Goal: Task Accomplishment & Management: Use online tool/utility

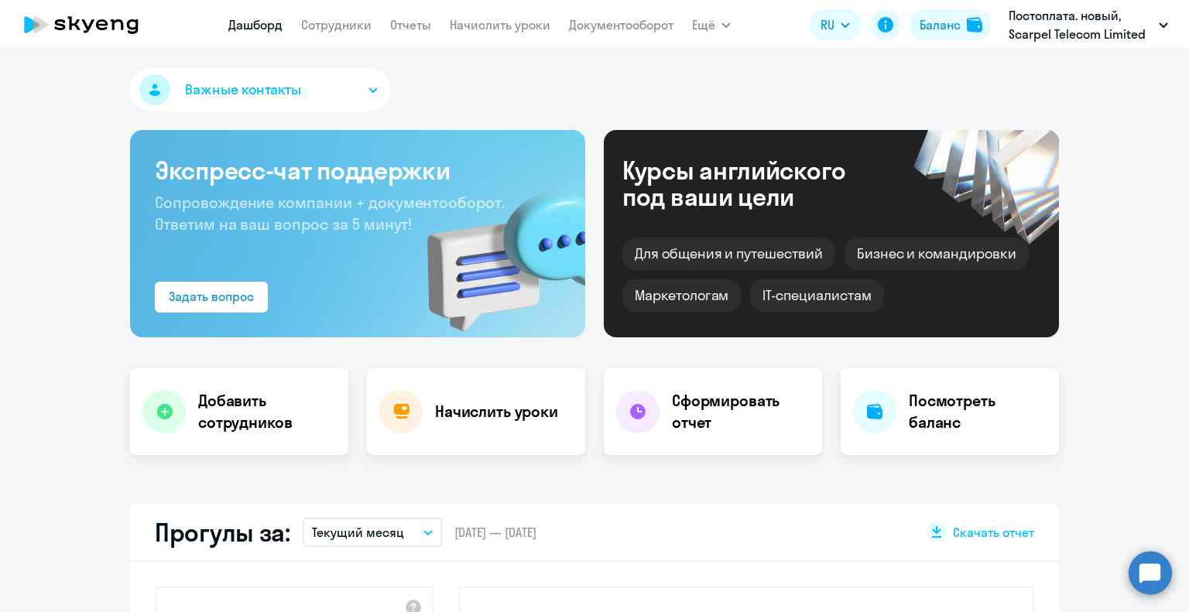
select select "30"
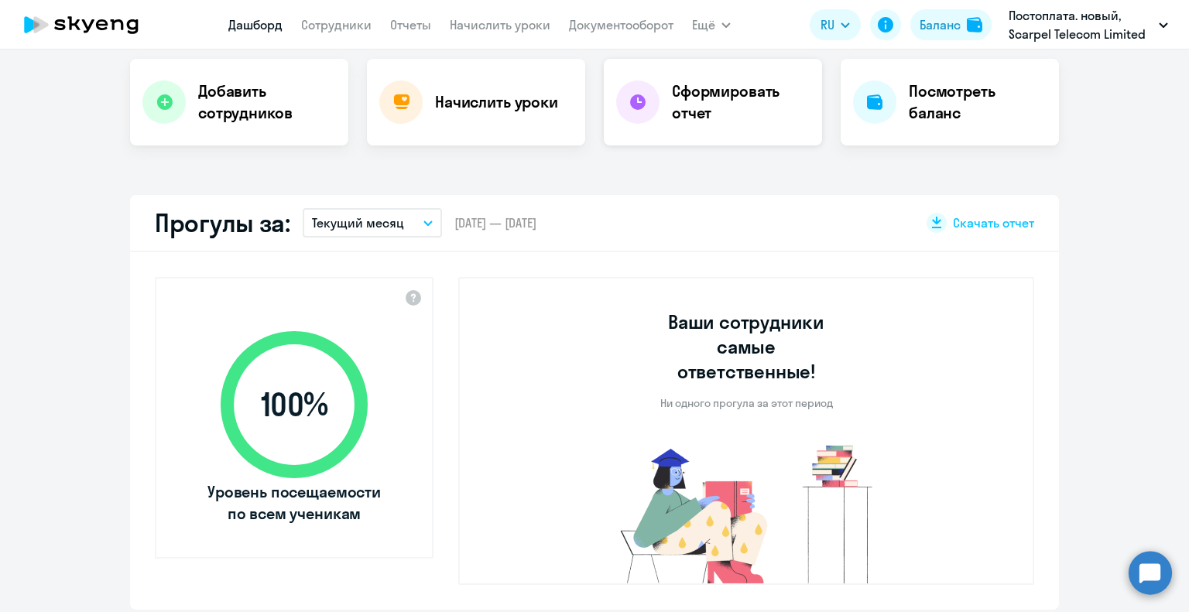
click at [744, 111] on h4 "Сформировать отчет" at bounding box center [741, 102] width 138 height 43
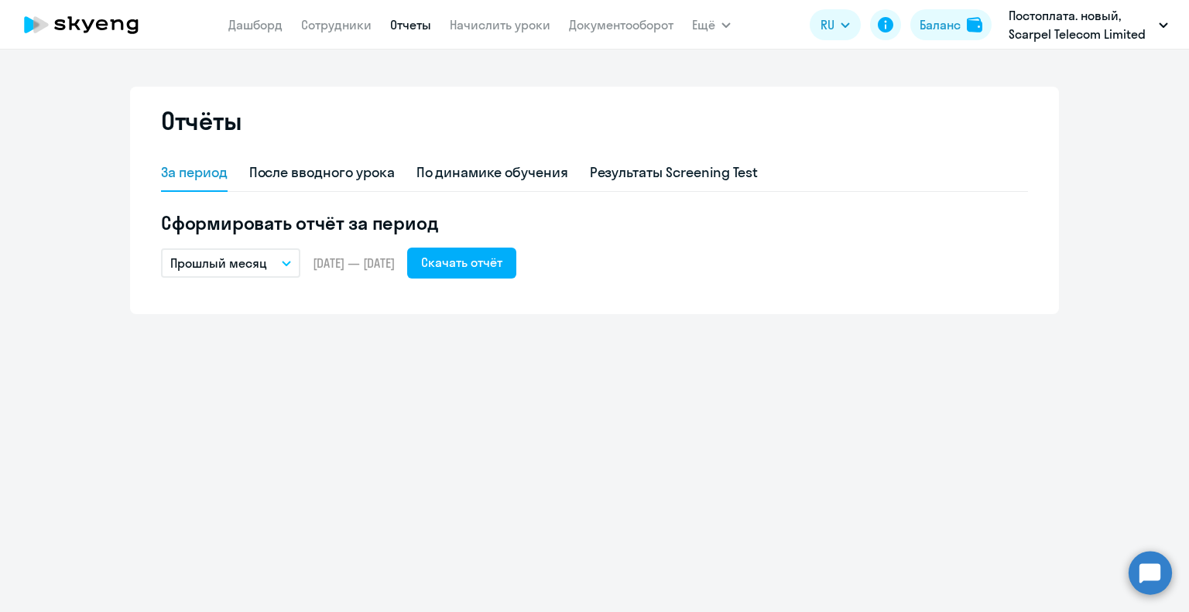
click at [260, 259] on p "Прошлый месяц" at bounding box center [218, 263] width 97 height 19
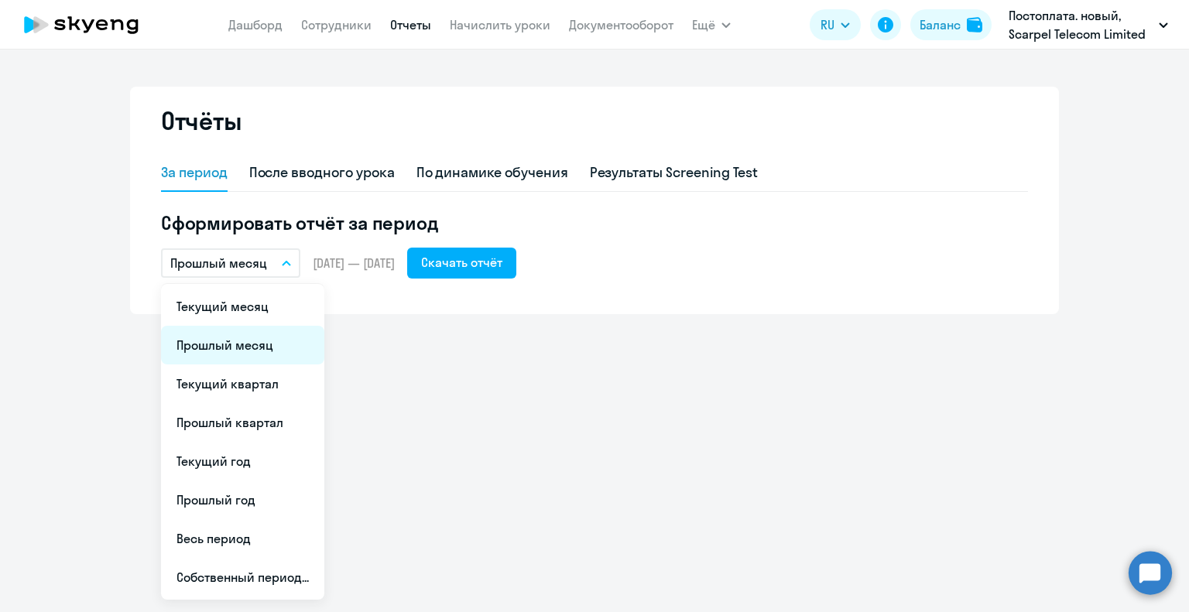
click at [266, 349] on li "Прошлый месяц" at bounding box center [242, 345] width 163 height 39
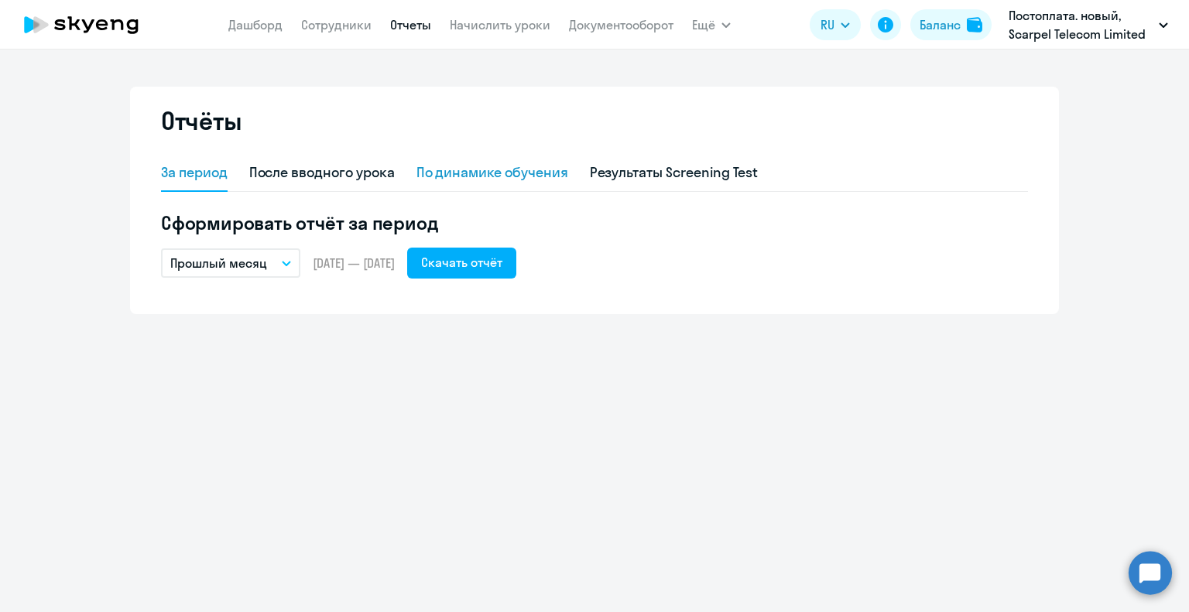
click at [509, 170] on div "По динамике обучения" at bounding box center [492, 173] width 152 height 20
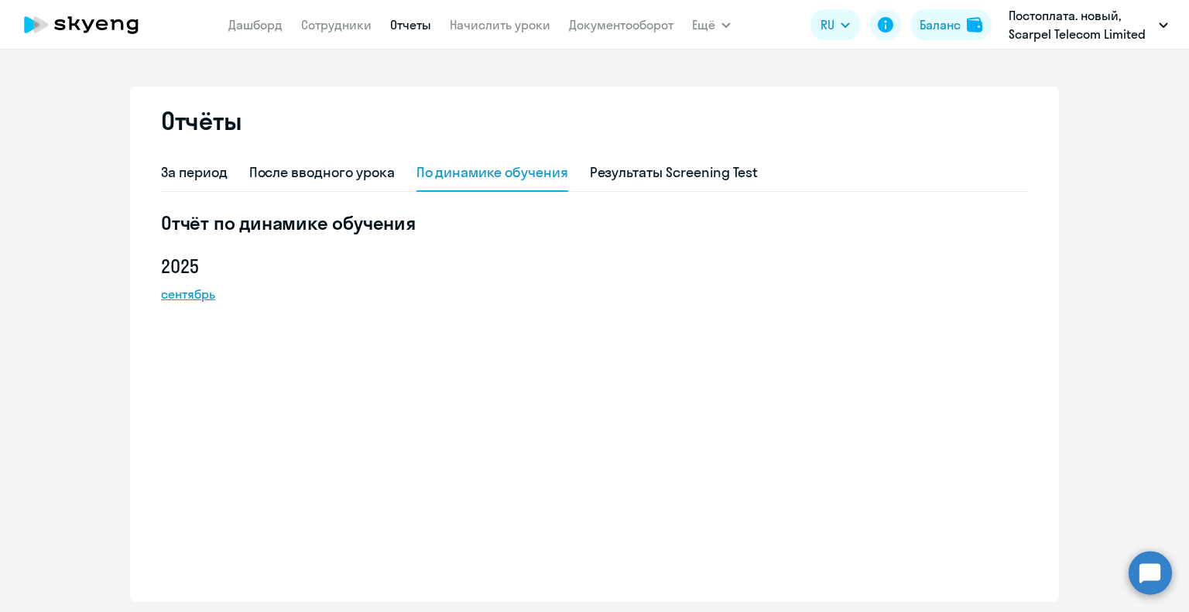
click at [178, 296] on link "сентябрь" at bounding box center [230, 294] width 139 height 19
click at [182, 176] on div "За период" at bounding box center [194, 173] width 67 height 20
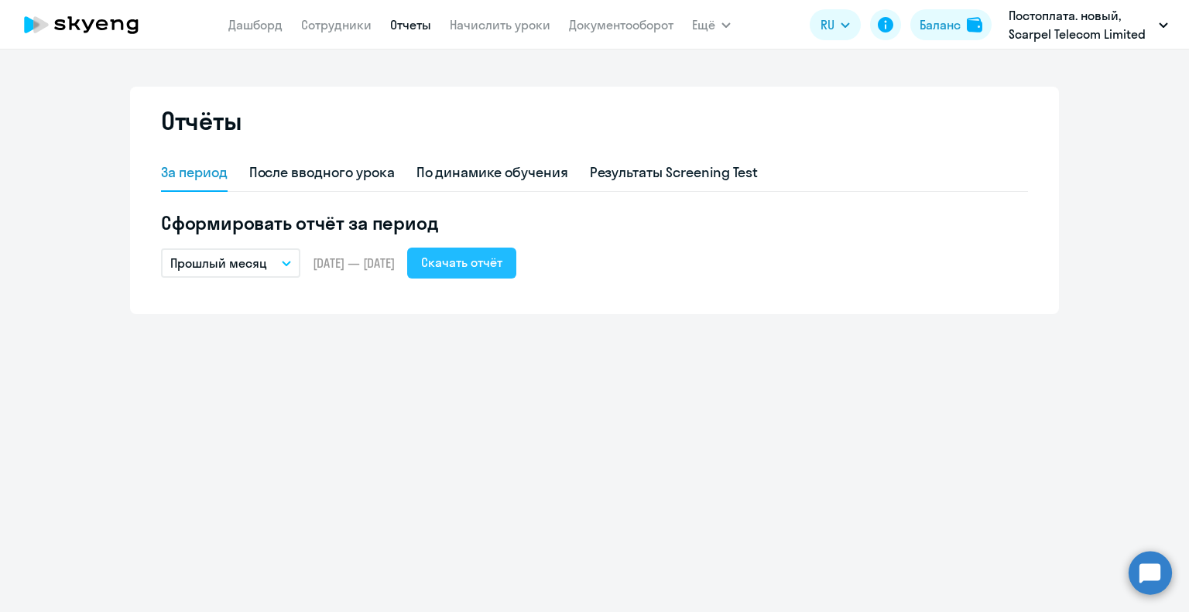
click at [494, 265] on div "Скачать отчёт" at bounding box center [461, 262] width 81 height 19
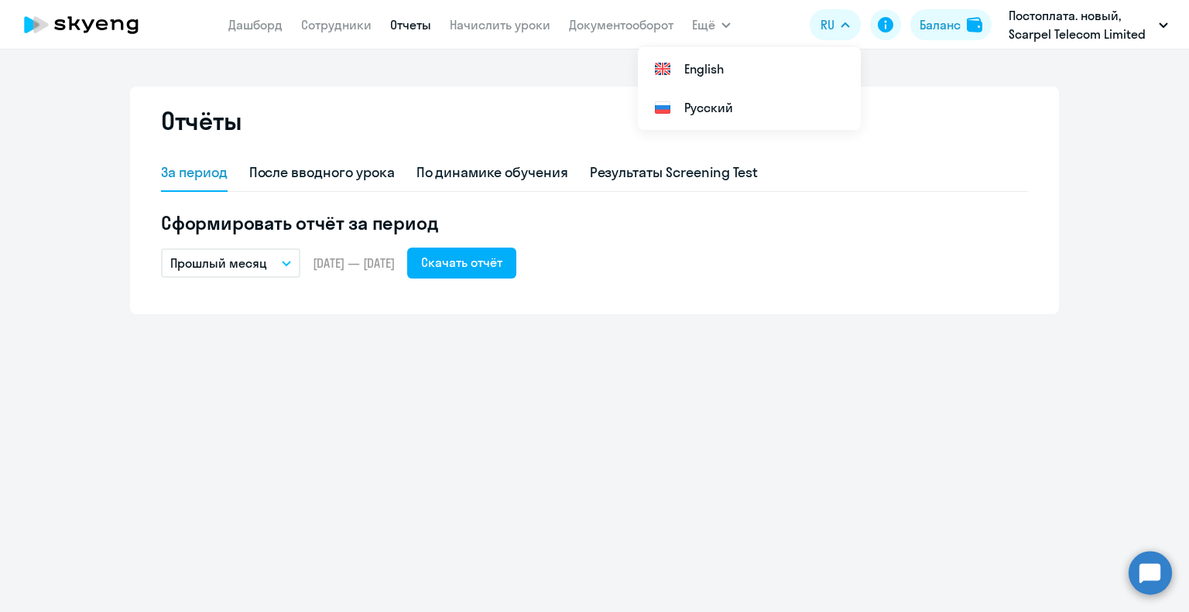
click at [591, 359] on div "Отчёты За период После вводного урока По динамике обучения Результаты Screening…" at bounding box center [594, 331] width 1189 height 563
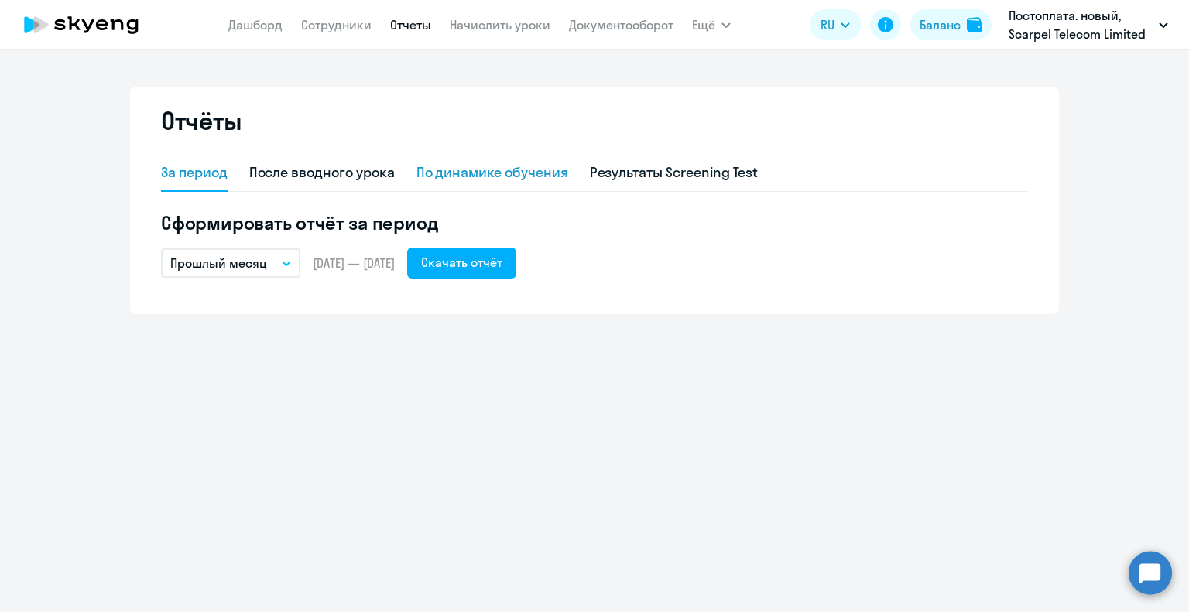
click at [530, 182] on div "По динамике обучения" at bounding box center [492, 173] width 152 height 20
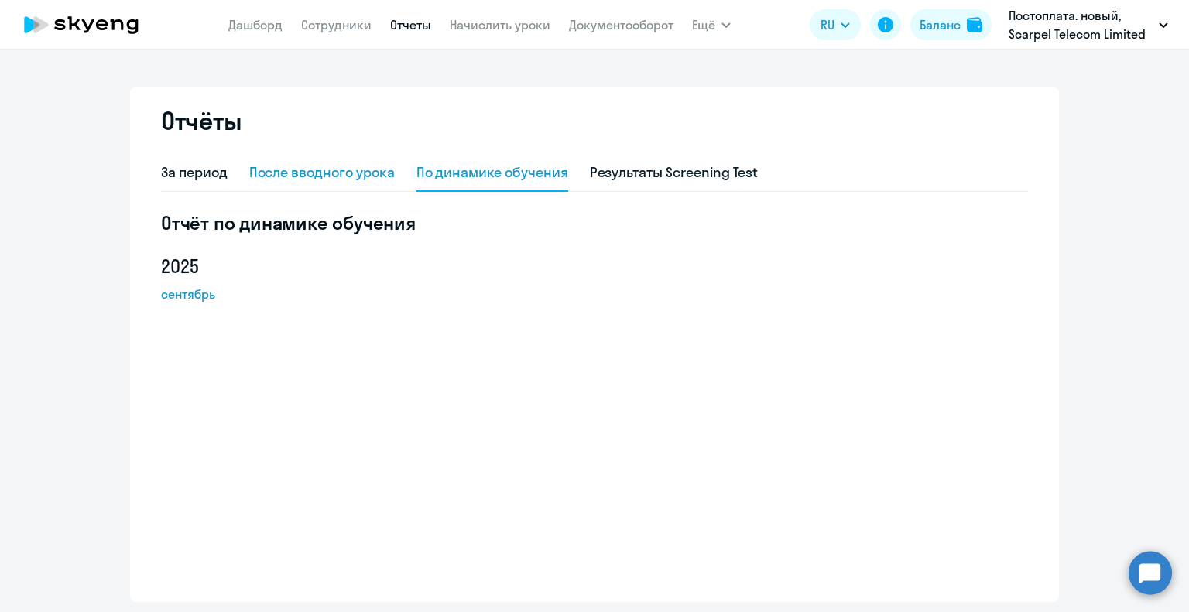
click at [360, 170] on div "После вводного урока" at bounding box center [322, 173] width 146 height 20
select select "10"
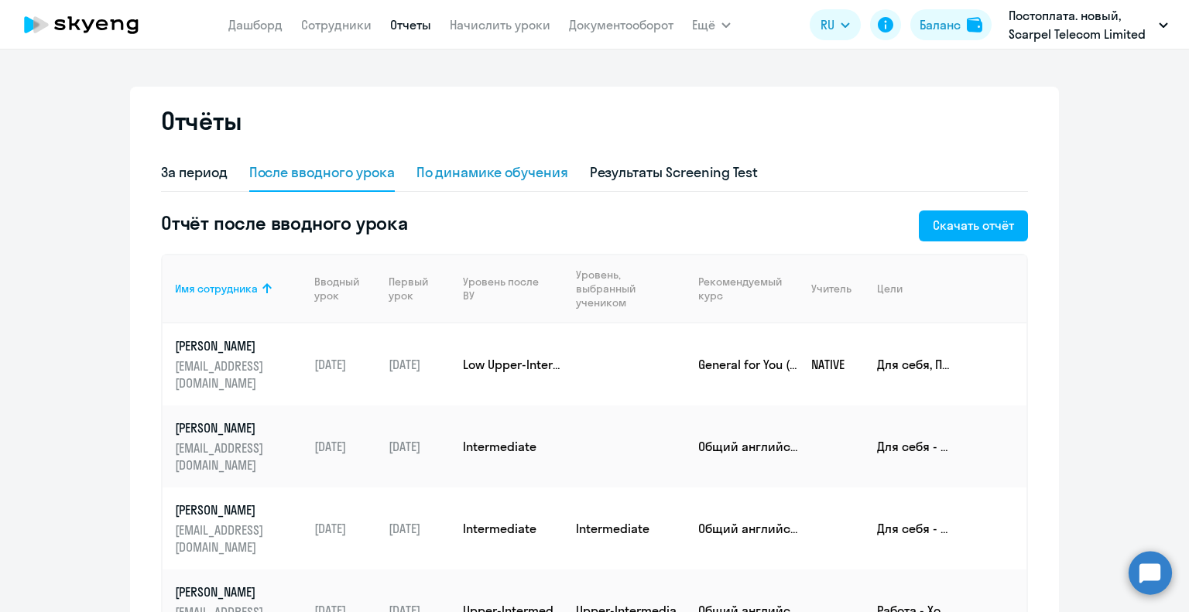
click at [523, 170] on div "По динамике обучения" at bounding box center [492, 173] width 152 height 20
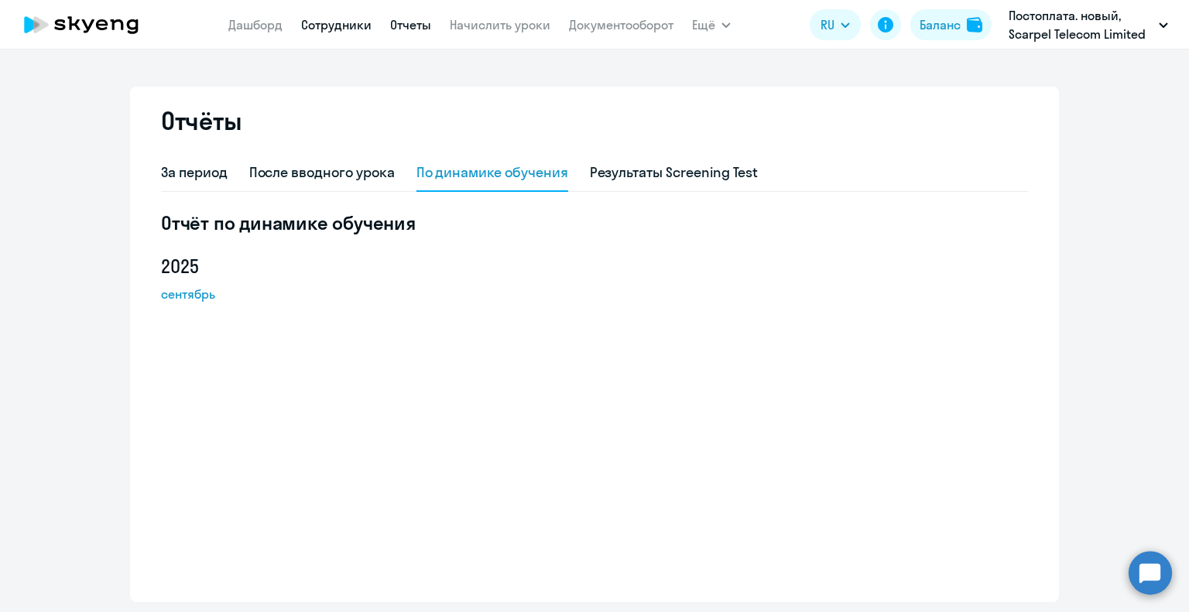
click at [319, 23] on link "Сотрудники" at bounding box center [336, 24] width 70 height 15
select select "30"
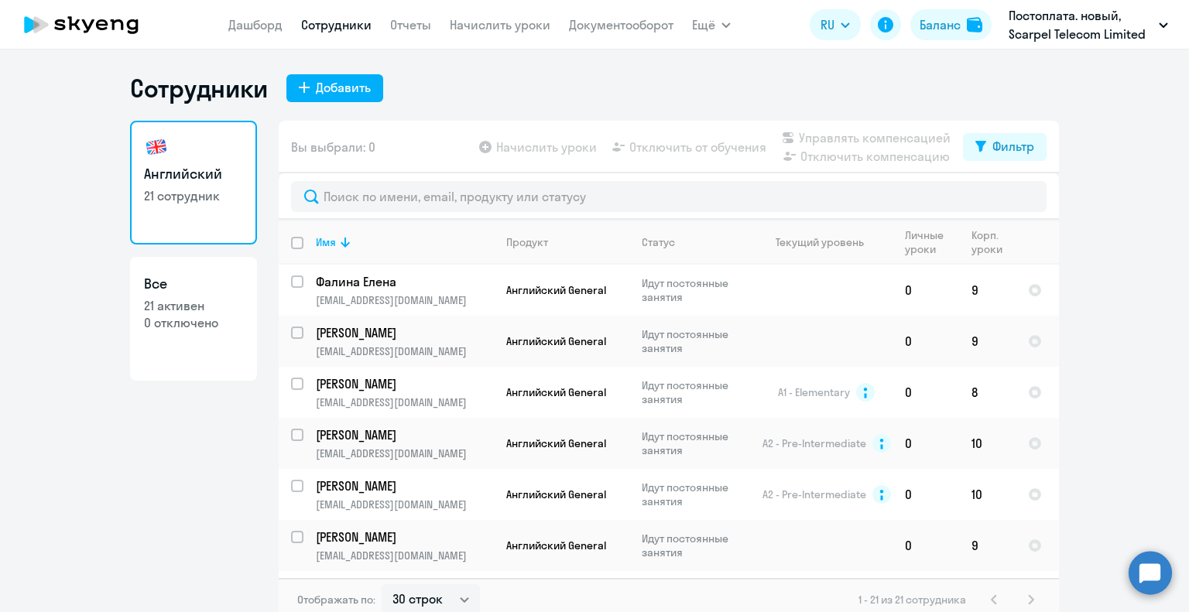
click at [291, 244] on input "deselect all" at bounding box center [306, 252] width 31 height 31
checkbox input "true"
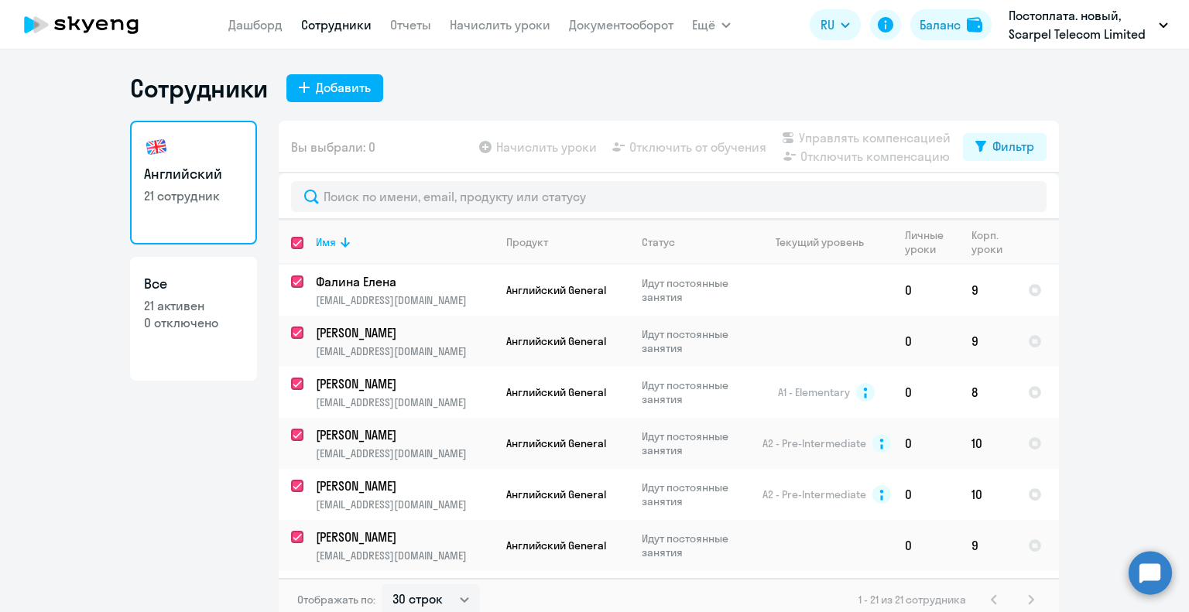
checkbox input "true"
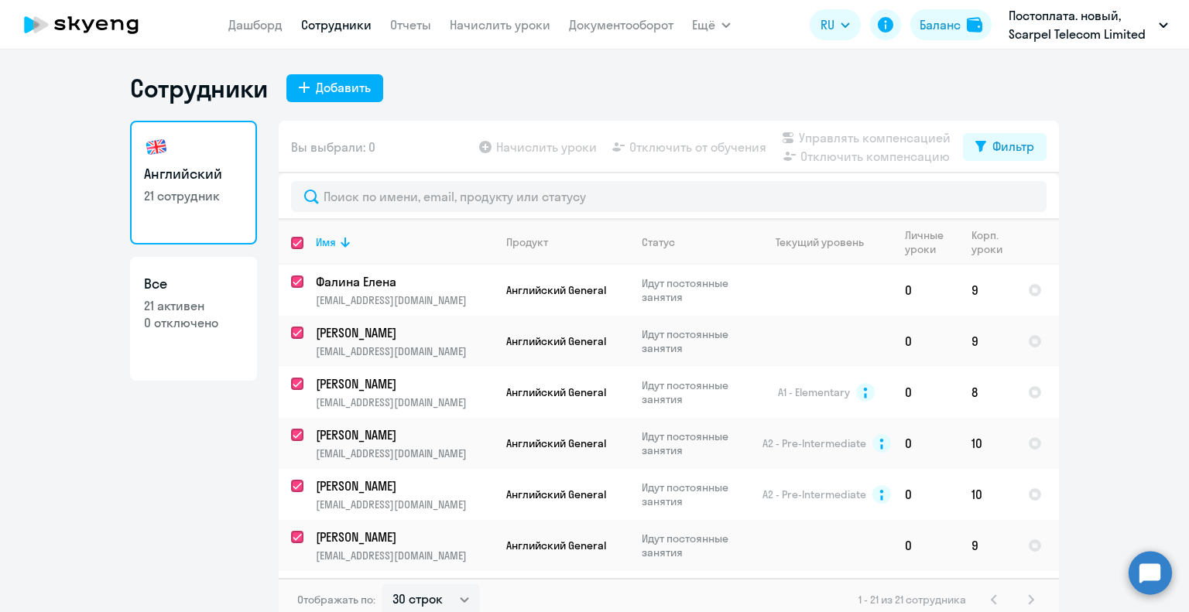
checkbox input "true"
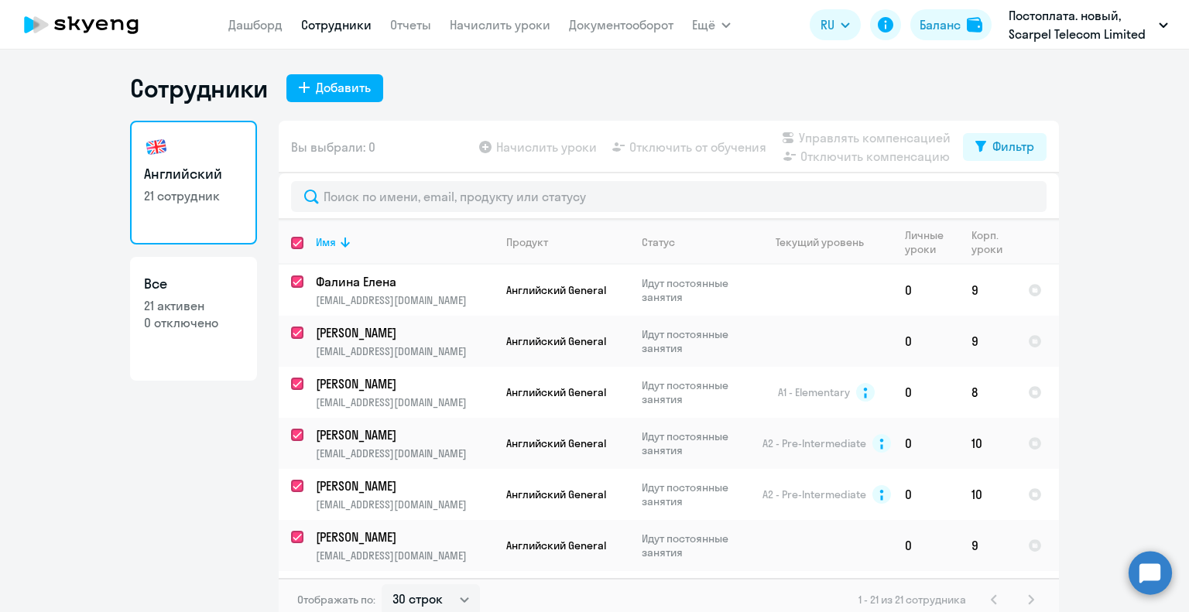
checkbox input "true"
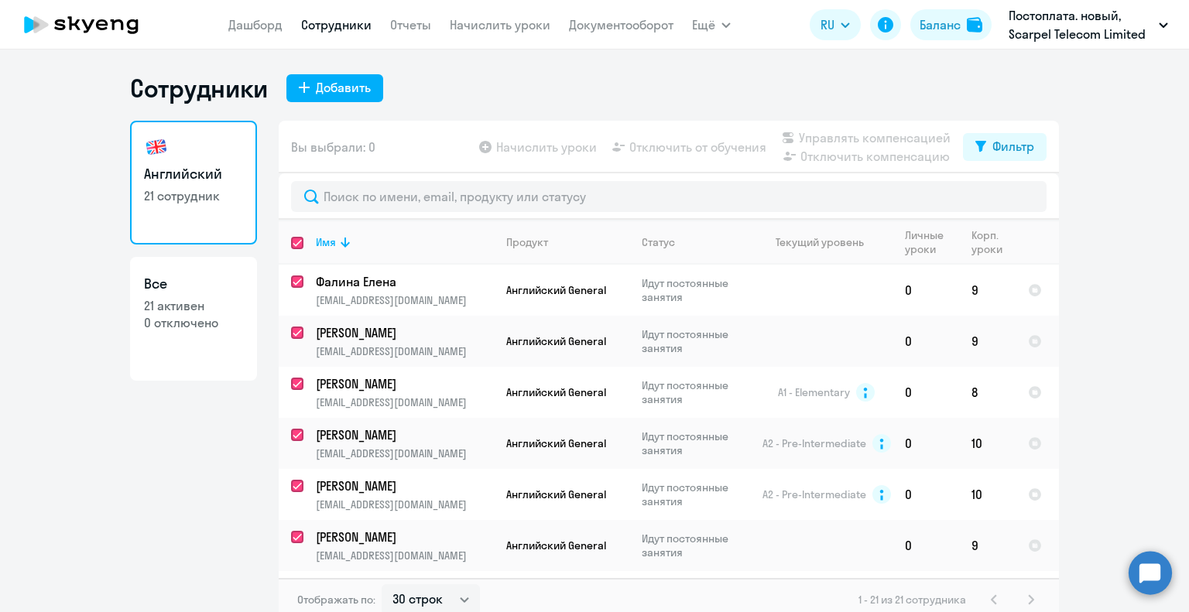
checkbox input "true"
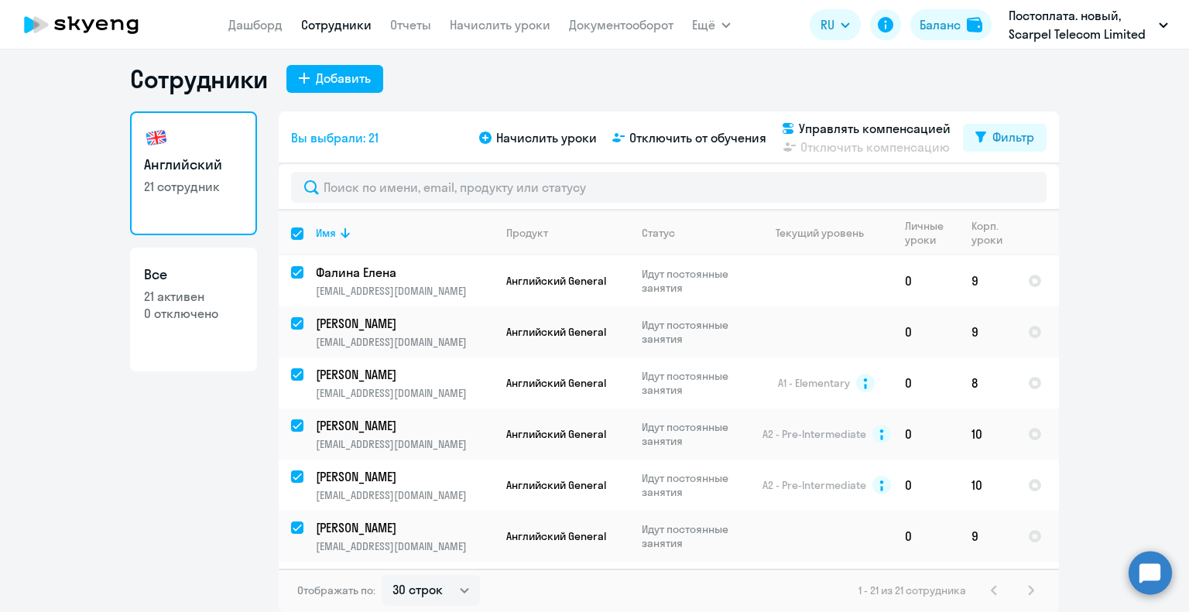
click at [207, 281] on h3 "Все" at bounding box center [193, 275] width 99 height 20
select select "30"
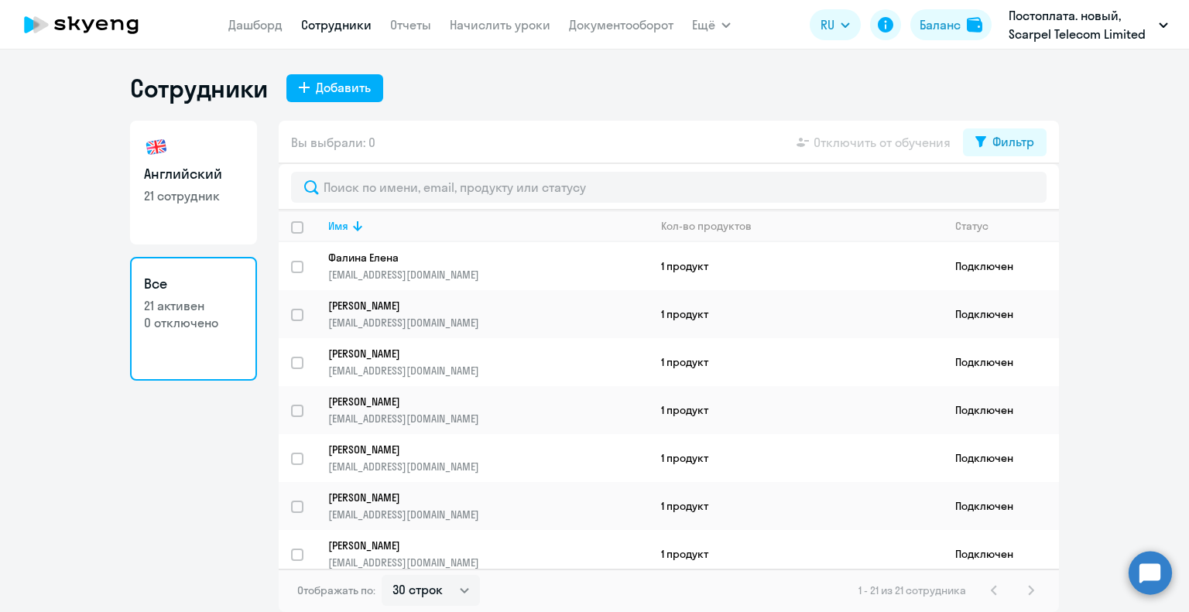
click at [298, 228] on input "deselect all" at bounding box center [306, 236] width 31 height 31
checkbox input "true"
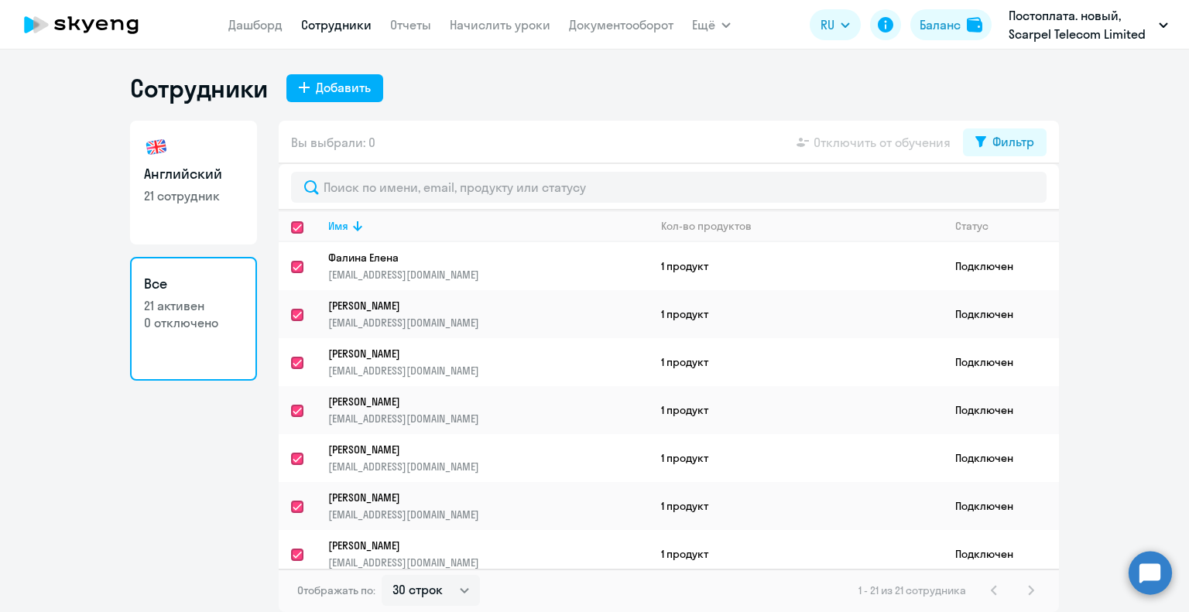
checkbox input "true"
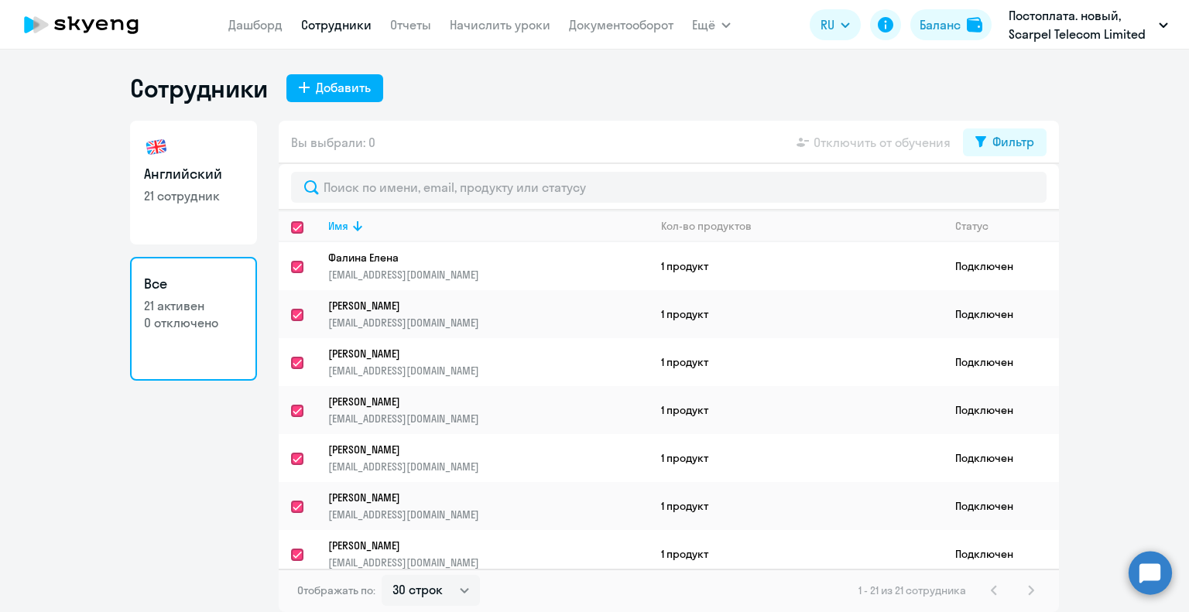
checkbox input "true"
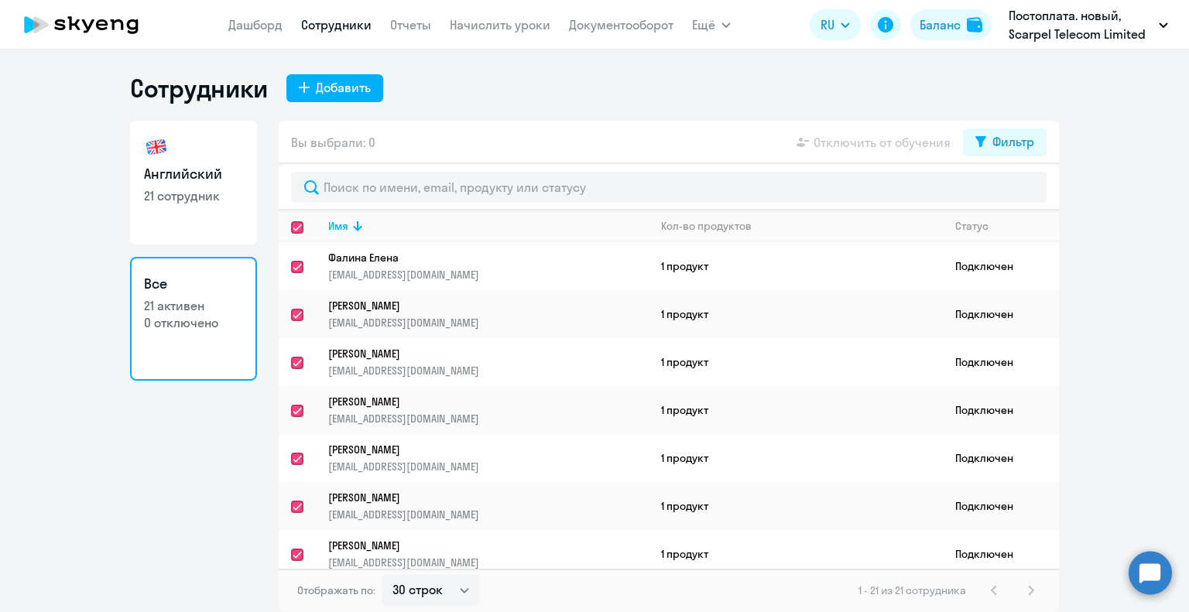
checkbox input "true"
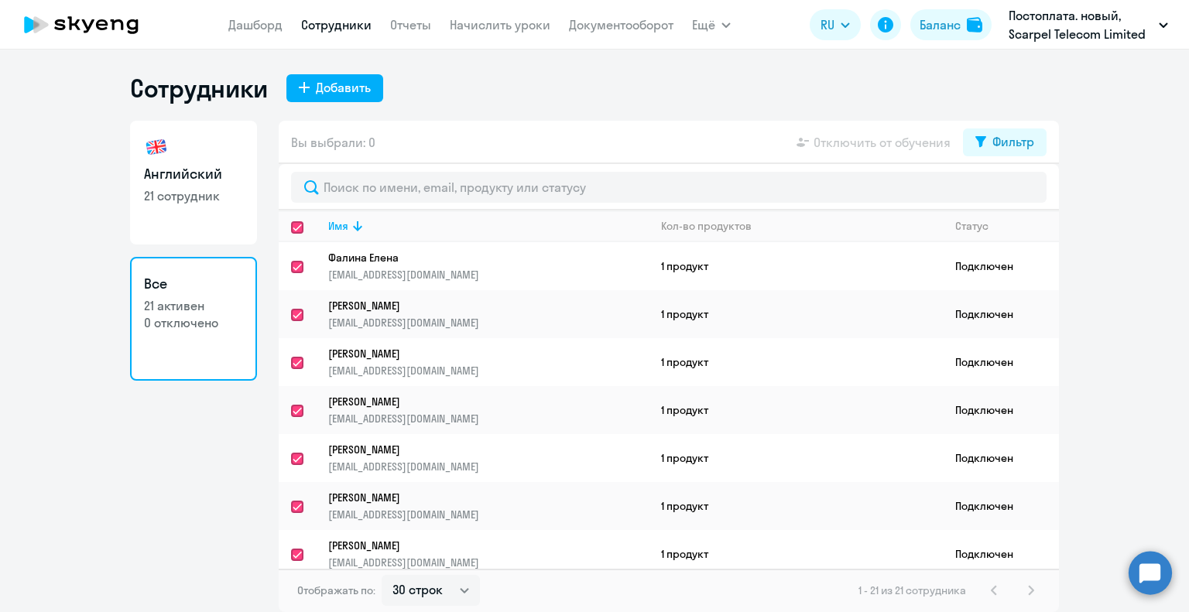
checkbox input "true"
click at [211, 217] on link "Английский 21 сотрудник" at bounding box center [193, 183] width 127 height 124
select select "30"
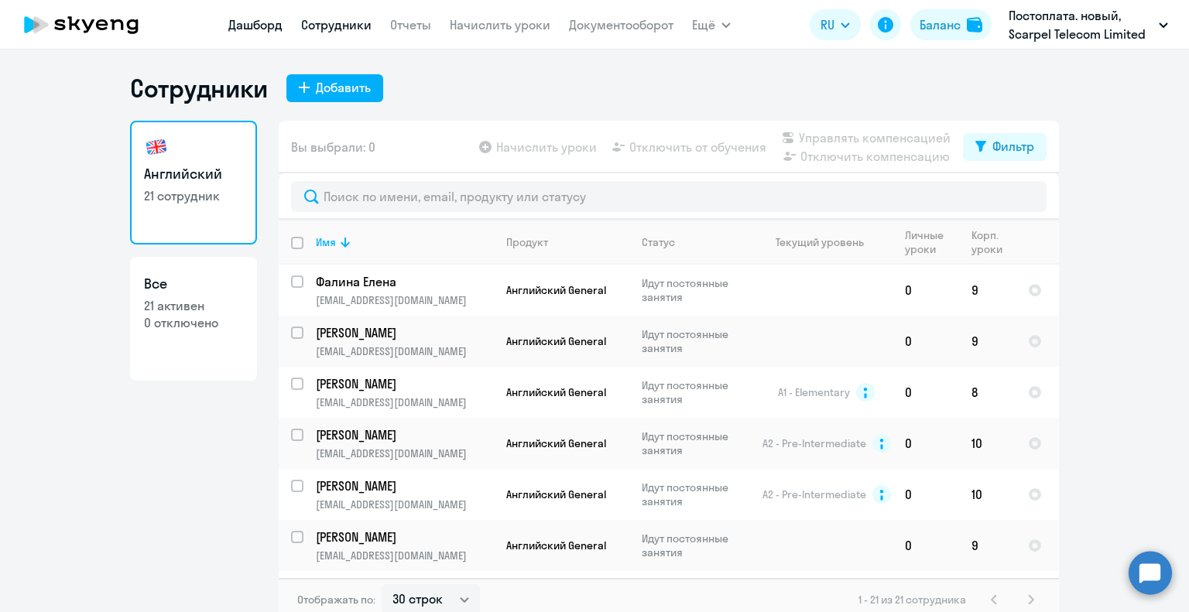
click at [248, 27] on link "Дашборд" at bounding box center [255, 24] width 54 height 15
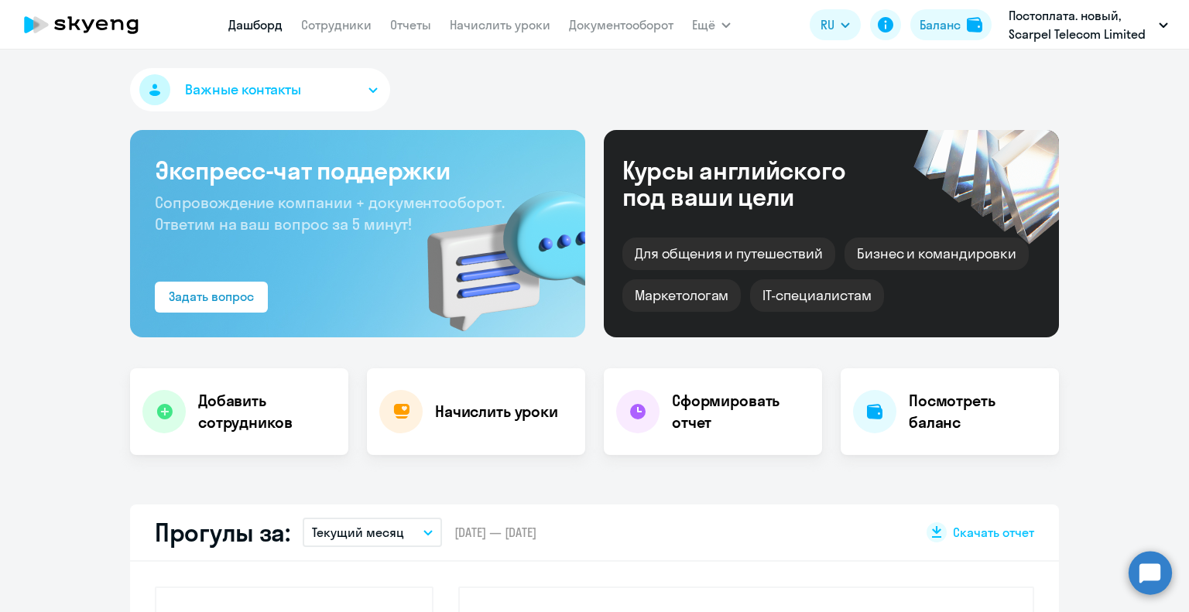
select select "30"
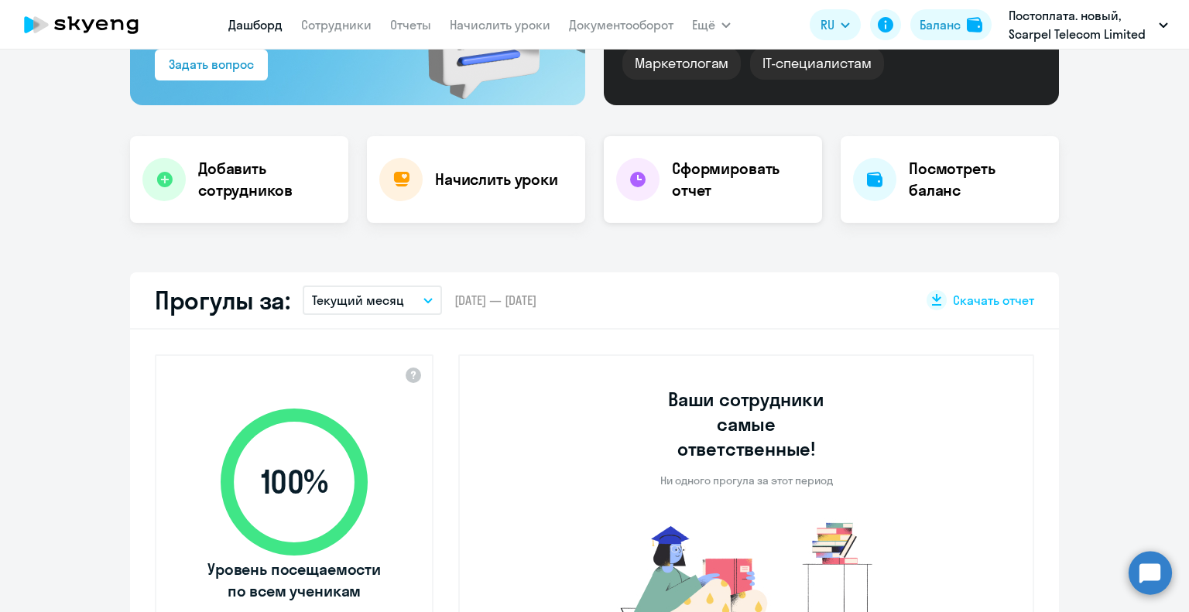
click at [693, 200] on h4 "Сформировать отчет" at bounding box center [741, 179] width 138 height 43
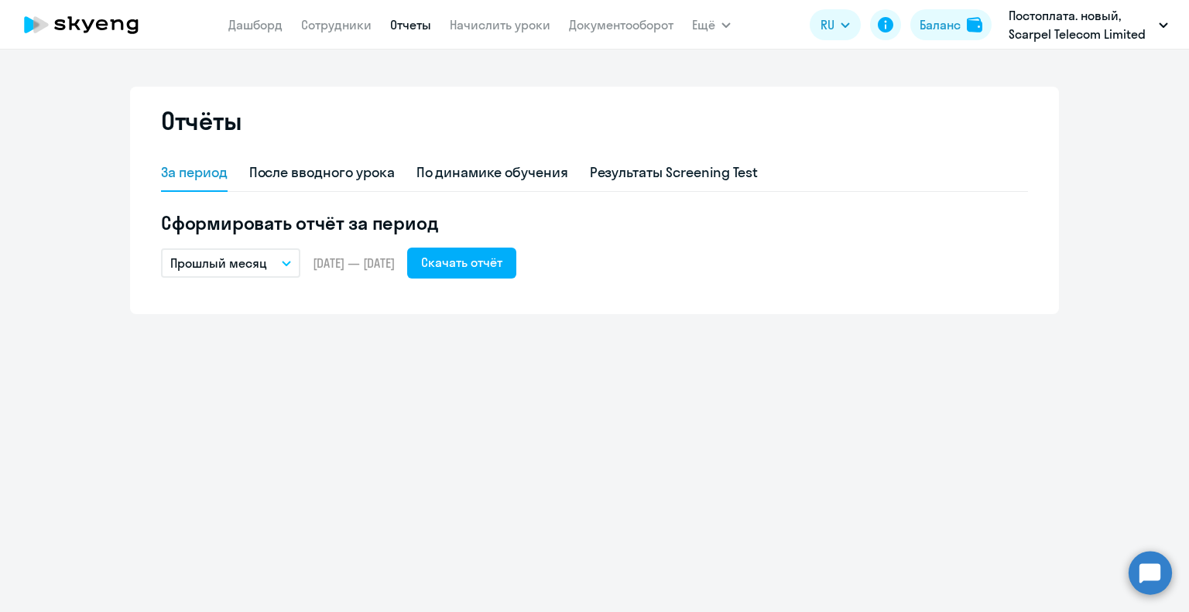
click at [269, 265] on button "Прошлый месяц" at bounding box center [230, 262] width 139 height 29
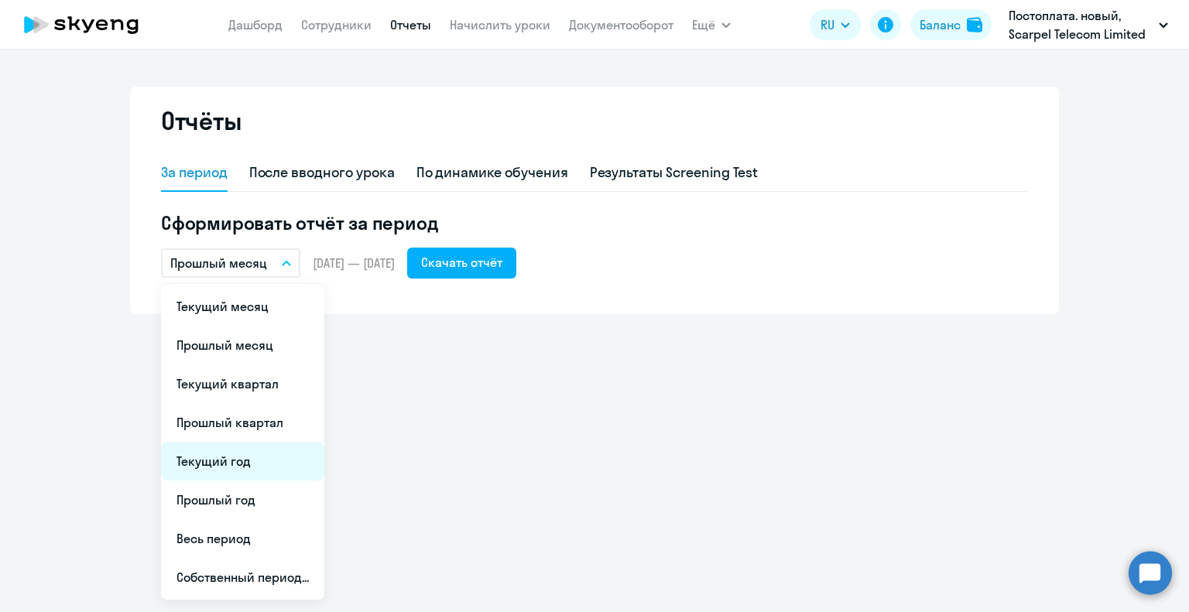
click at [233, 469] on li "Текущий год" at bounding box center [242, 461] width 163 height 39
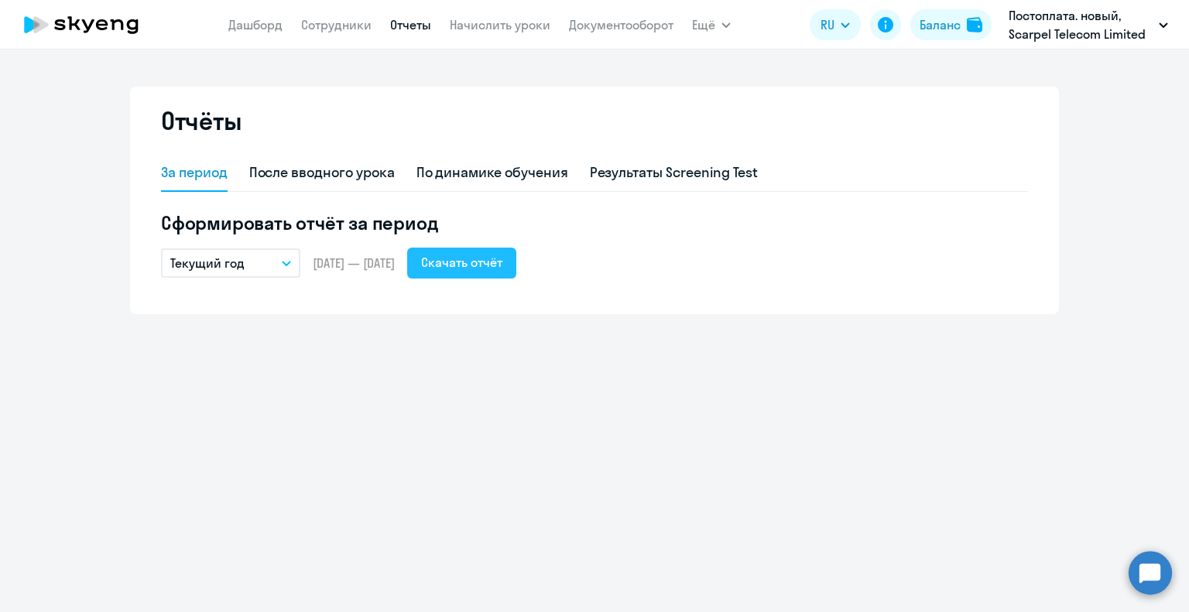
click at [484, 258] on div "Скачать отчёт" at bounding box center [461, 262] width 81 height 19
